Goal: Transaction & Acquisition: Book appointment/travel/reservation

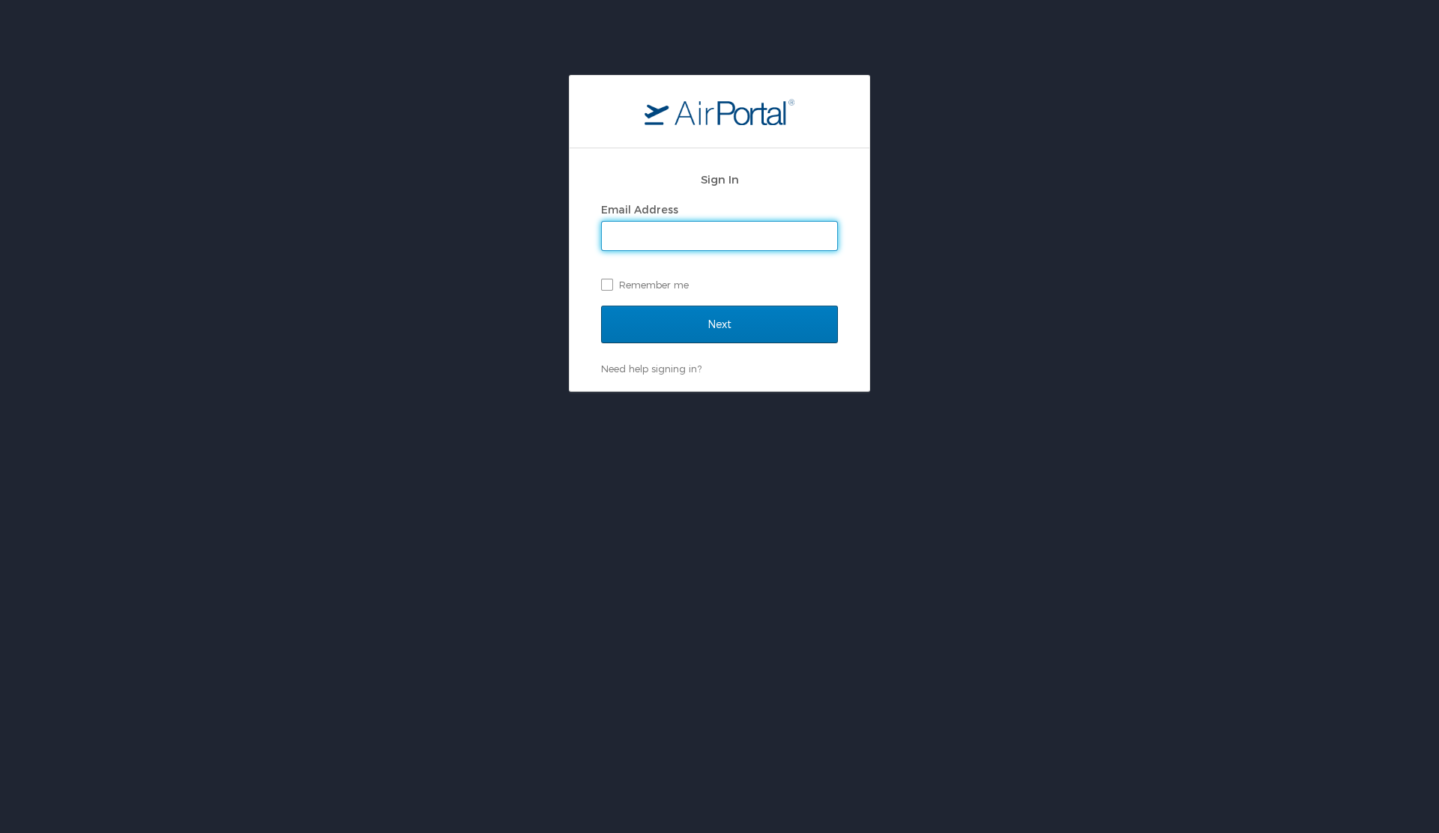
type input "vivek.kishore@shipmonk.com"
click at [698, 291] on label "Remember me" at bounding box center [719, 284] width 237 height 22
click at [611, 288] on input "Remember me" at bounding box center [606, 284] width 10 height 10
checkbox input "true"
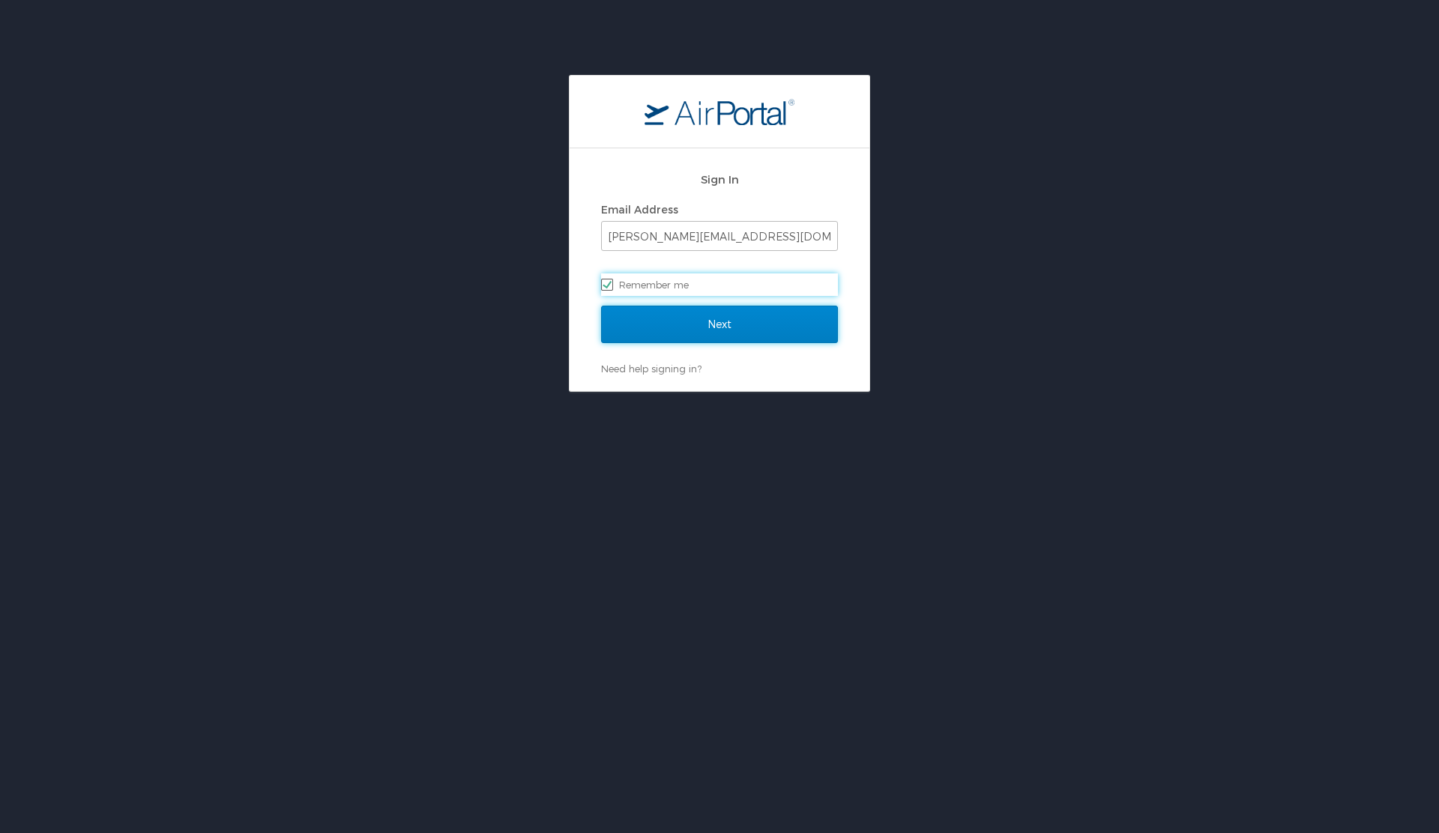
click at [712, 320] on input "Next" at bounding box center [719, 324] width 237 height 37
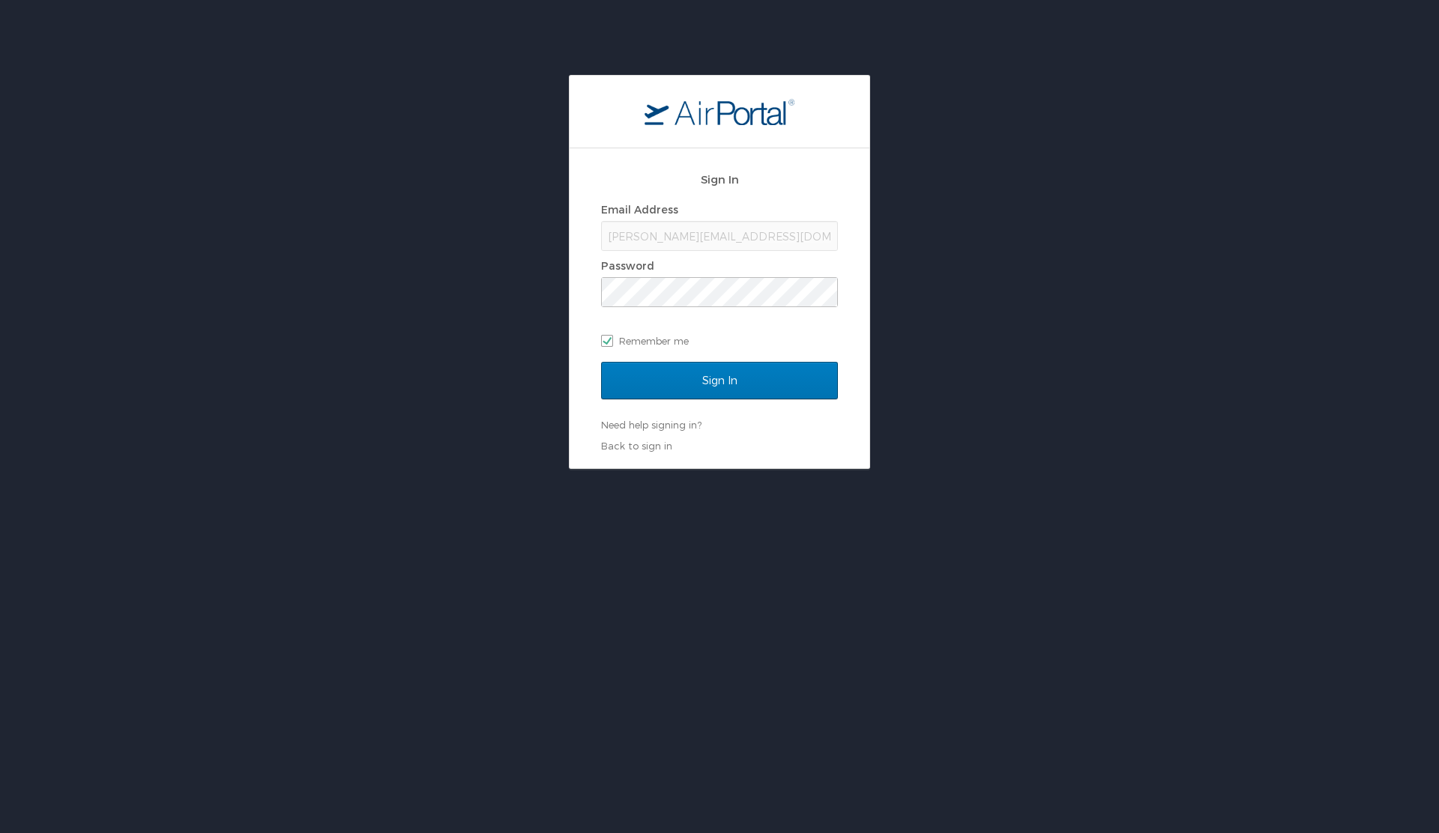
click at [1006, 322] on div "Sign In Email Address vivek.kishore@shipmonk.com Password Remember me Sign In N…" at bounding box center [719, 272] width 1439 height 394
click at [756, 365] on input "Sign In" at bounding box center [719, 380] width 237 height 37
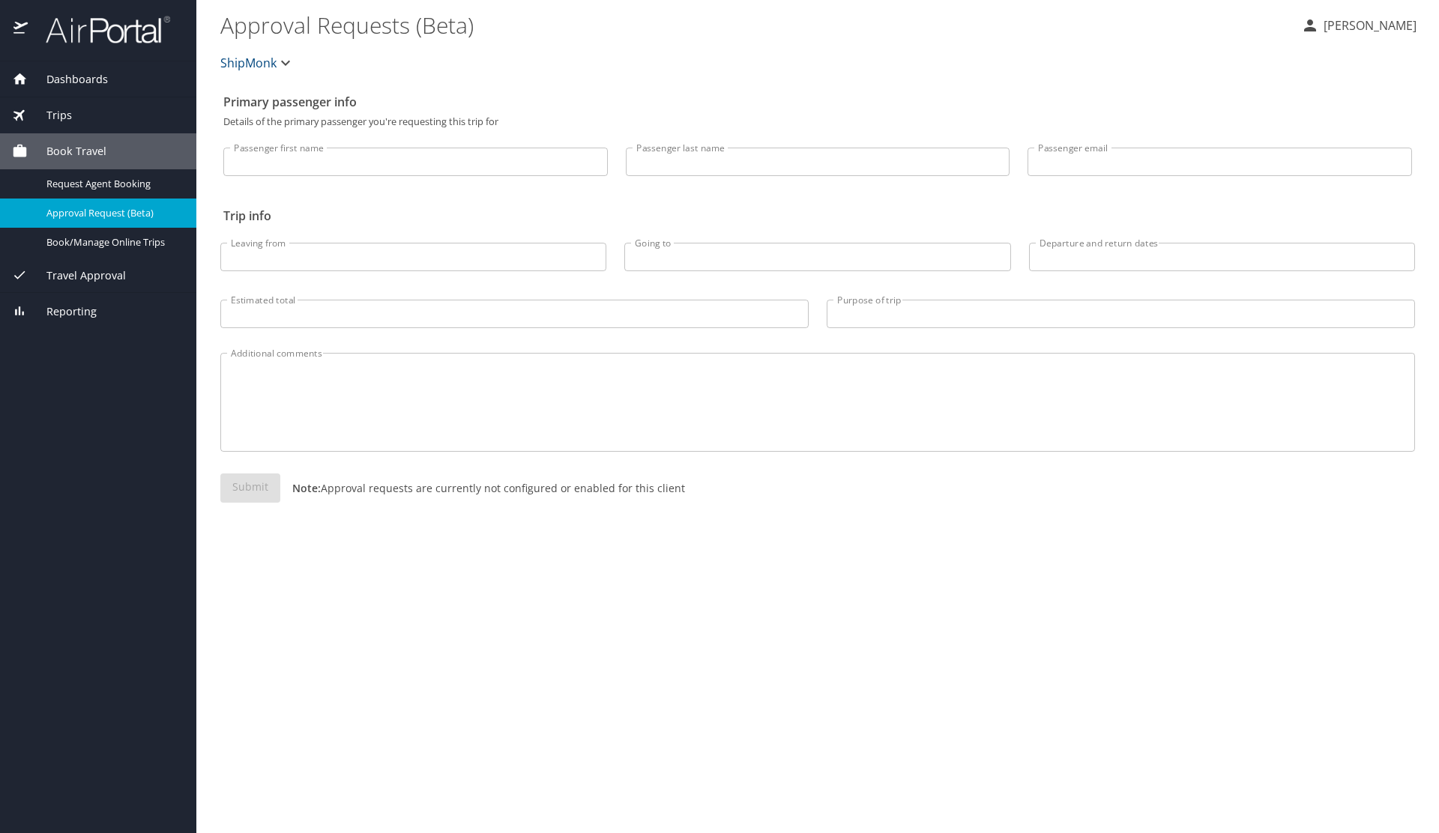
click at [48, 155] on span "Book Travel" at bounding box center [67, 151] width 79 height 16
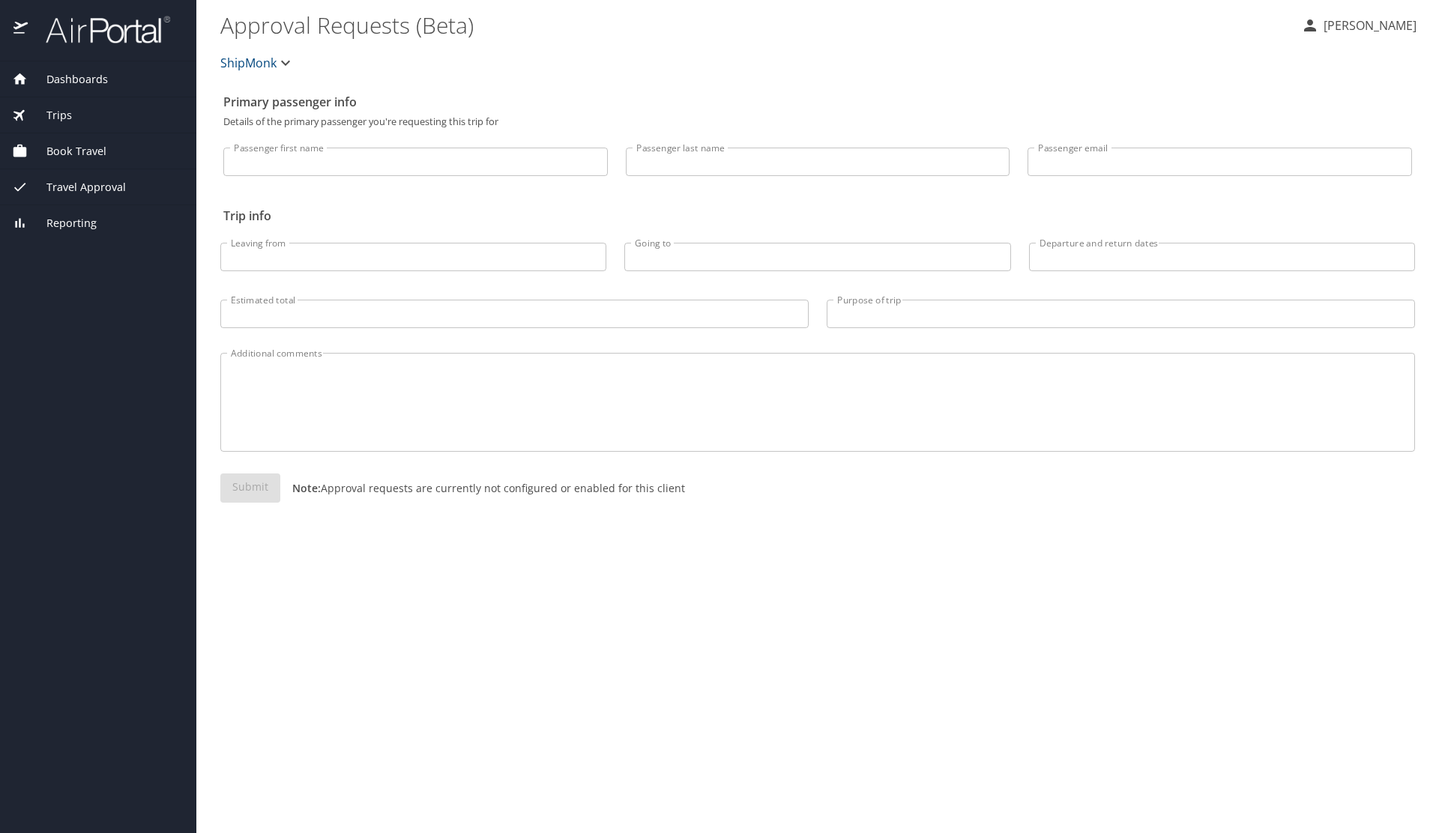
click at [48, 154] on span "Book Travel" at bounding box center [67, 151] width 79 height 16
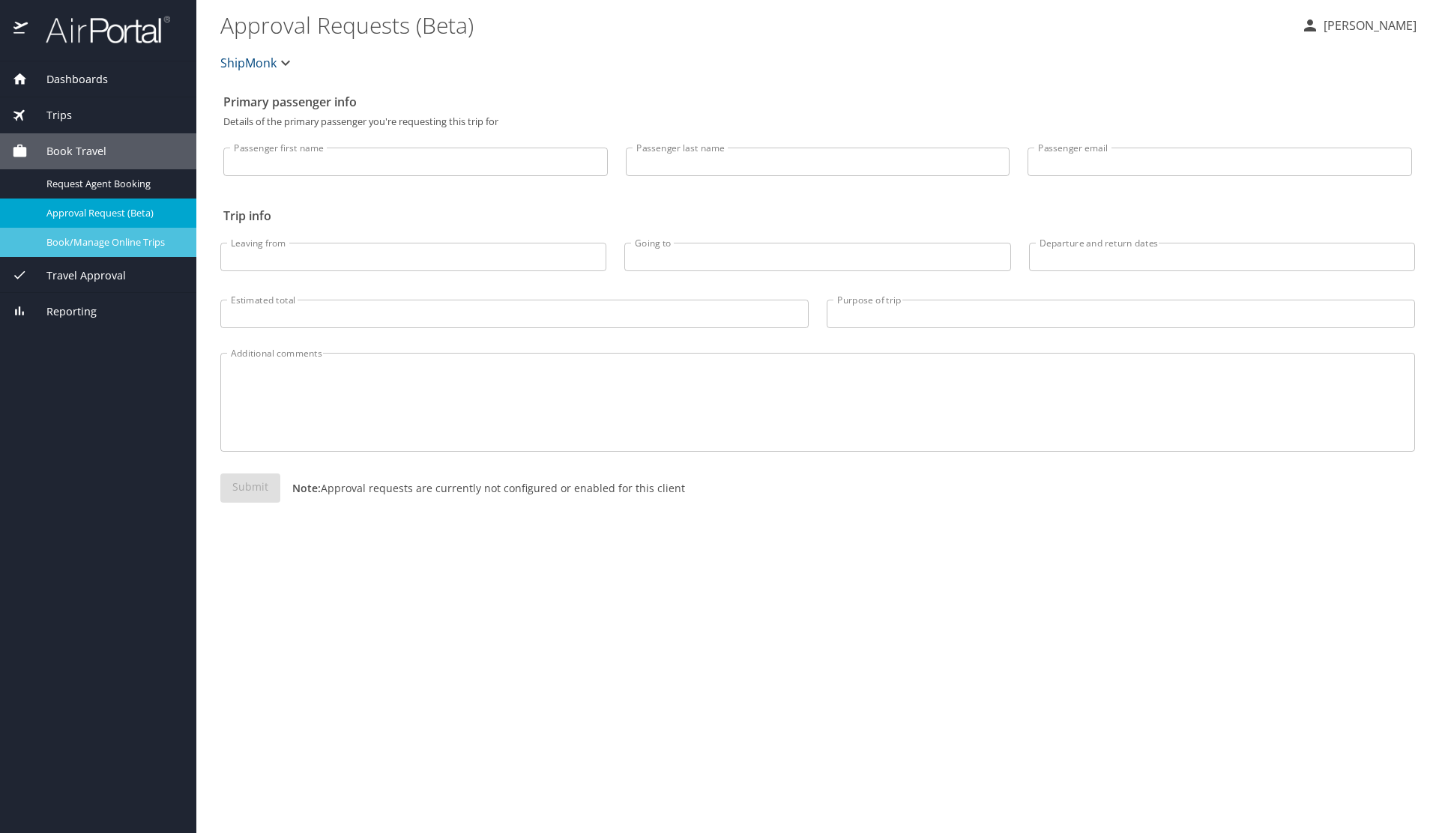
click at [101, 247] on span "Book/Manage Online Trips" at bounding box center [112, 242] width 132 height 14
